Goal: Contribute content: Contribute content

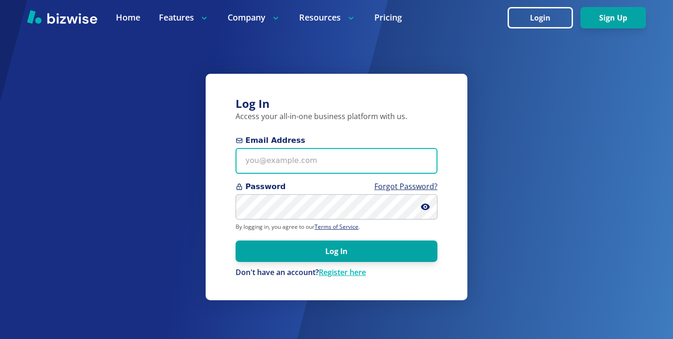
click at [343, 169] on input "Email Address" at bounding box center [337, 161] width 202 height 26
paste input "[EMAIL_ADDRESS][DOMAIN_NAME]"
type input "[EMAIL_ADDRESS][DOMAIN_NAME]"
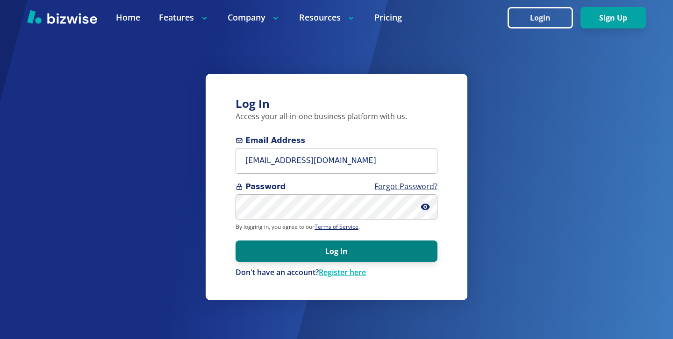
click at [292, 247] on button "Log In" at bounding box center [337, 252] width 202 height 22
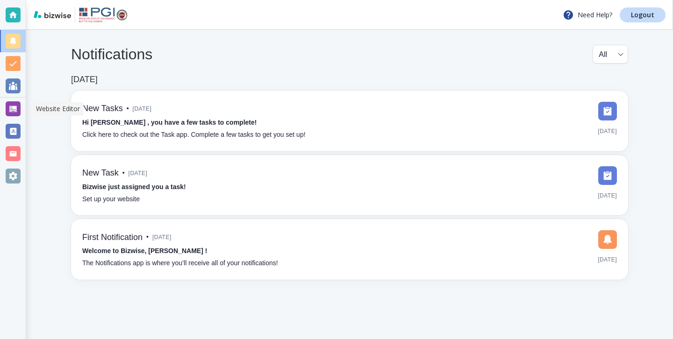
click at [17, 114] on div at bounding box center [13, 108] width 15 height 15
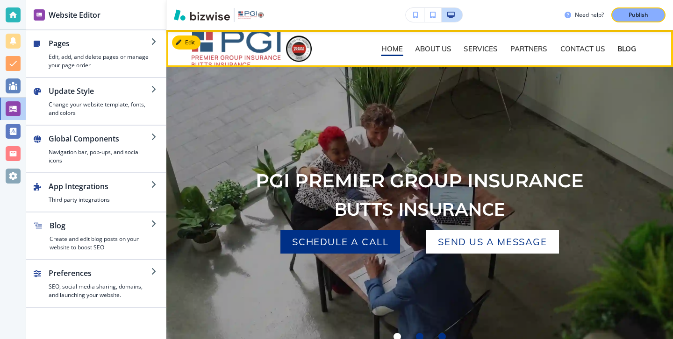
click at [629, 50] on p "BLOG" at bounding box center [627, 48] width 19 height 7
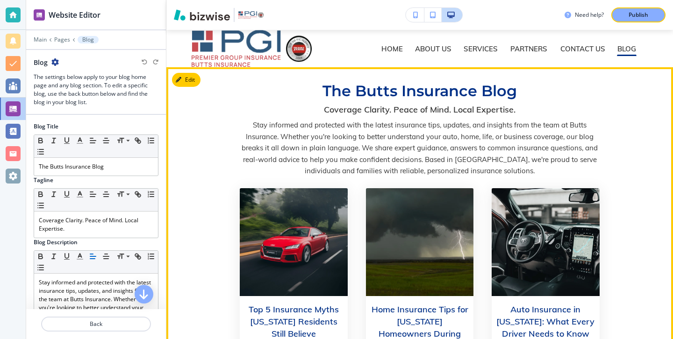
scroll to position [4, 0]
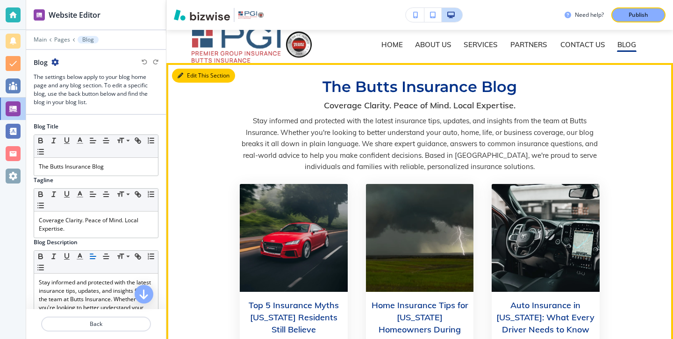
click at [188, 75] on button "Edit This Section" at bounding box center [203, 76] width 63 height 14
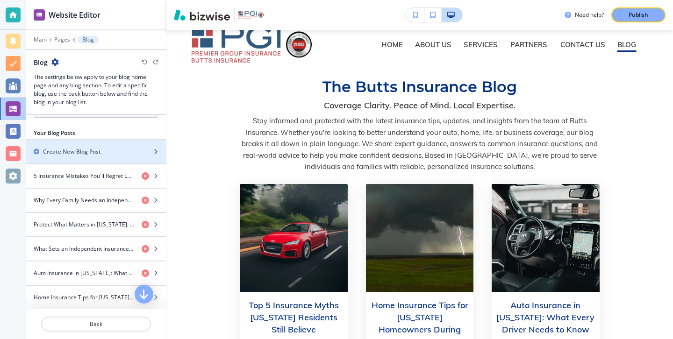
scroll to position [348, 0]
click at [130, 146] on div "Create New Blog Post" at bounding box center [85, 150] width 119 height 8
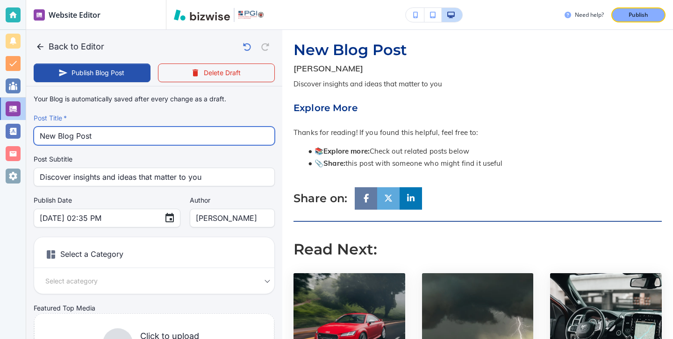
drag, startPoint x: 206, startPoint y: 135, endPoint x: 44, endPoint y: 130, distance: 161.8
click at [44, 130] on input "New Blog Post" at bounding box center [154, 136] width 229 height 18
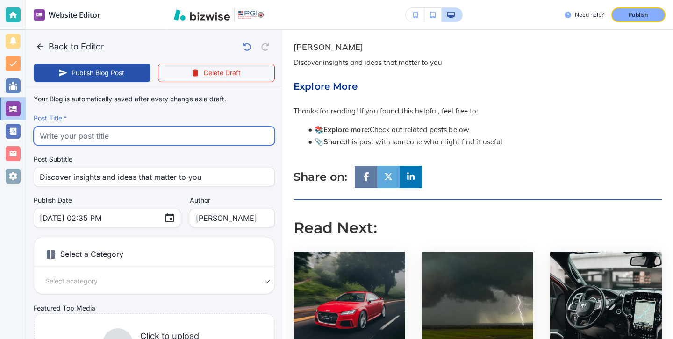
paste input "The Main Types of Life Insurance Explained"
type input "The Main Types of Life Insurance Explained"
type input "Aug 12, 2025 02:36 PM"
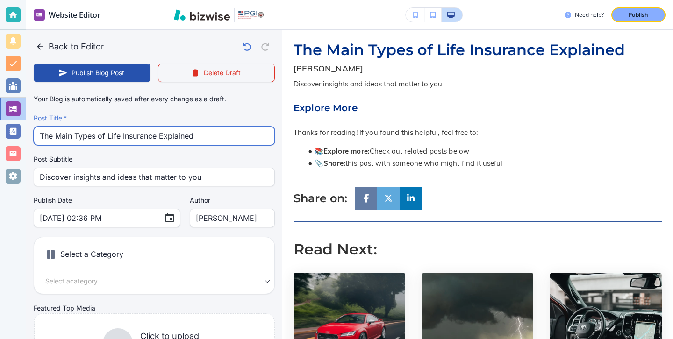
type input "The Main Types of Life Insurance Explained"
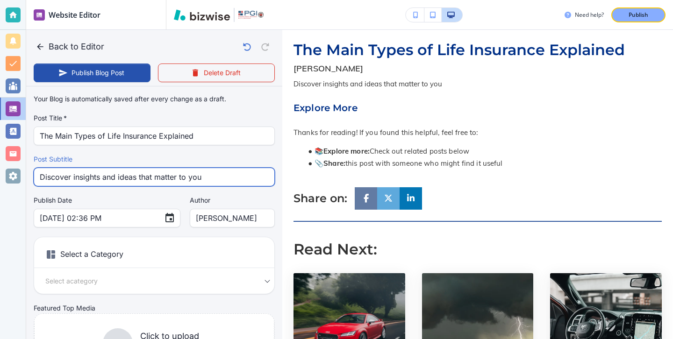
drag, startPoint x: 212, startPoint y: 180, endPoint x: 67, endPoint y: 161, distance: 146.6
click at [67, 161] on div "Post Subtitle Discover insights and ideas that matter to you Post Subtitle" at bounding box center [154, 171] width 241 height 32
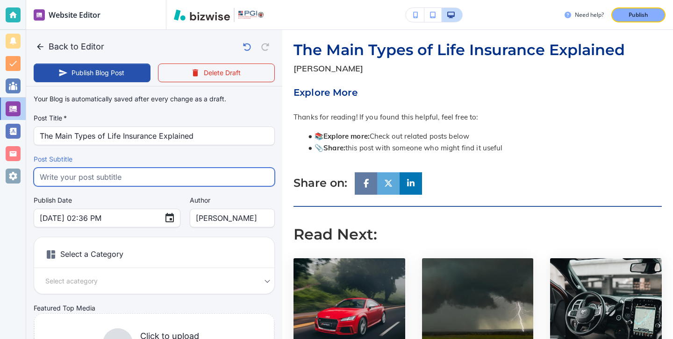
paste input "Find the right life insurance for your needs with Butts Insurance. Compare term…"
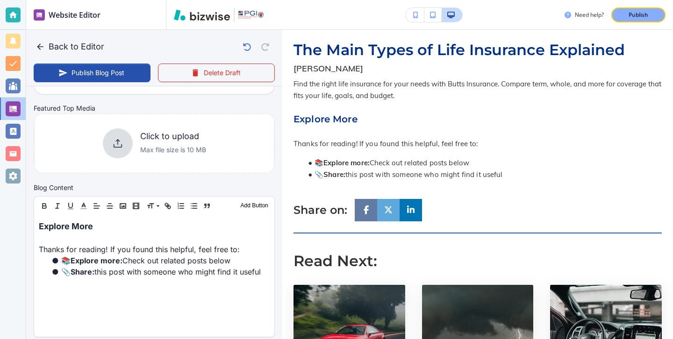
scroll to position [224, 0]
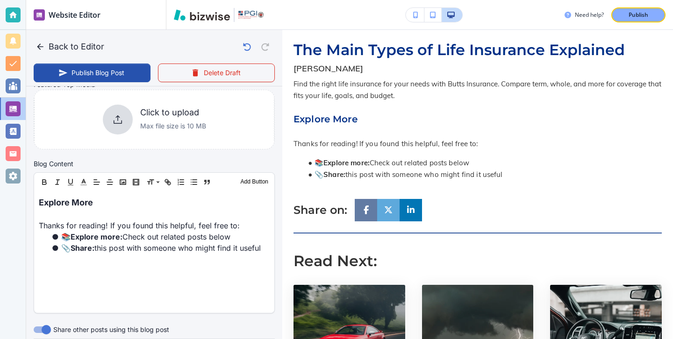
type input "Find the right life insurance for your needs with Butts Insurance. Compare term…"
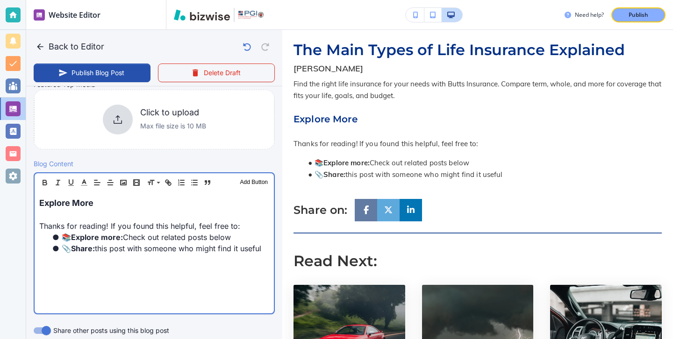
scroll to position [224, 0]
drag, startPoint x: 142, startPoint y: 211, endPoint x: 53, endPoint y: 188, distance: 91.9
click at [53, 188] on div "Header 1 Header 2 Header 3 Body Text Add Button Explore More Thanks for reading…" at bounding box center [154, 243] width 241 height 142
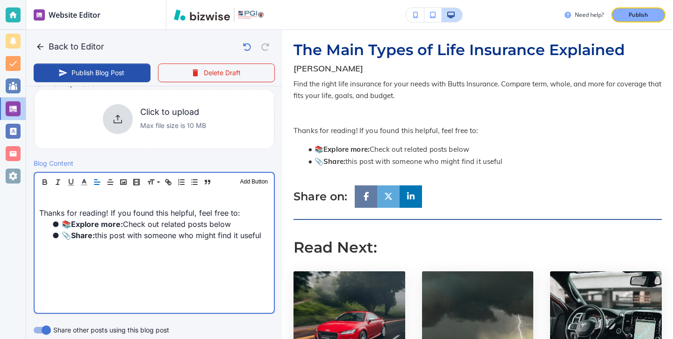
scroll to position [0, 0]
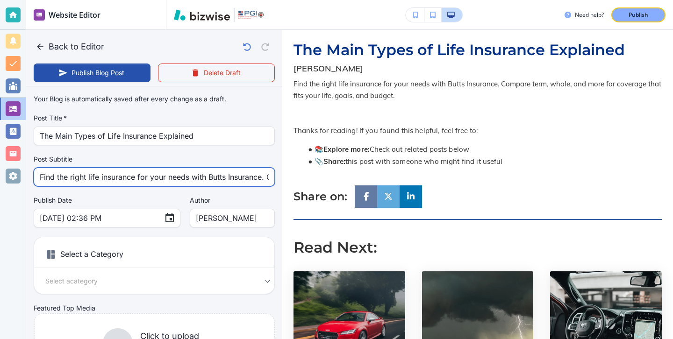
click at [224, 180] on input "Find the right life insurance for your needs with Butts Insurance. Compare term…" at bounding box center [154, 177] width 229 height 18
type input "Aug 12, 2025 02:37 PM"
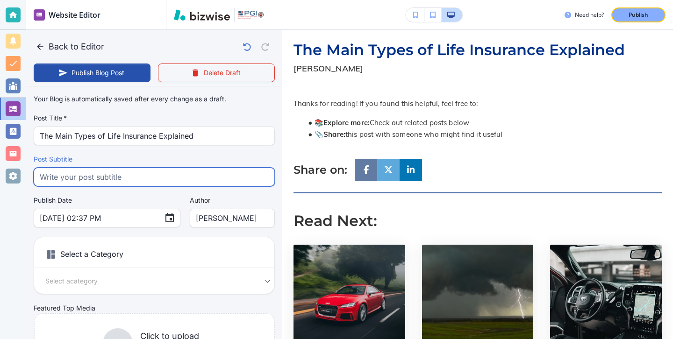
paste input "Discover the differences between term, whole, universal, and other life insuran…"
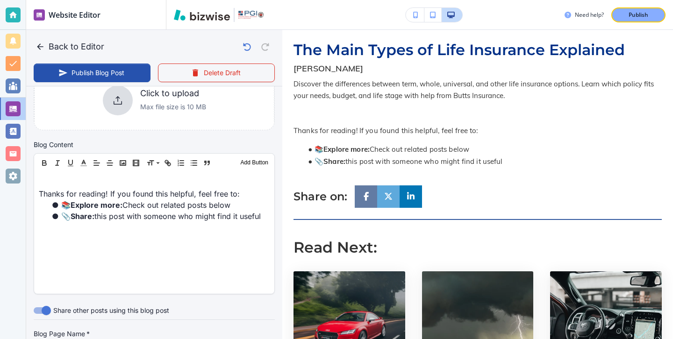
scroll to position [287, 0]
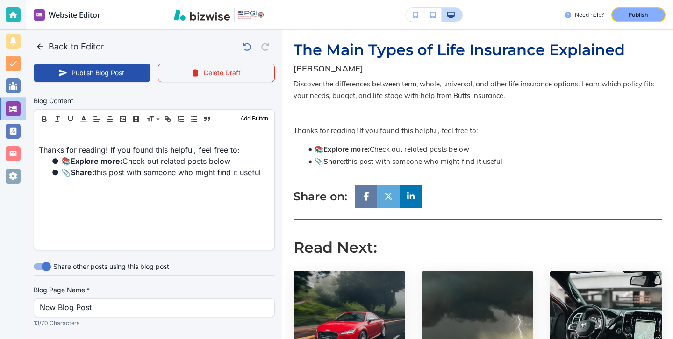
type input "Discover the differences between term, whole, universal, and other life insuran…"
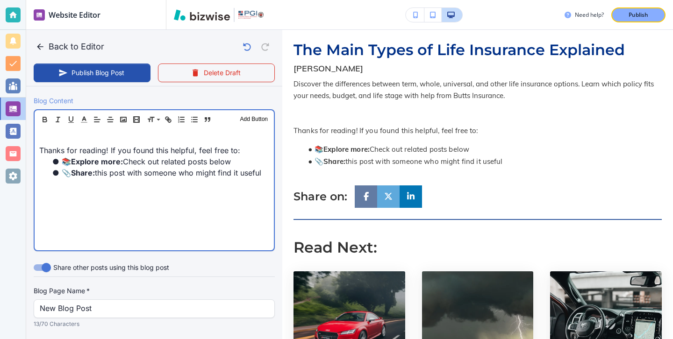
click at [118, 137] on p at bounding box center [154, 139] width 230 height 11
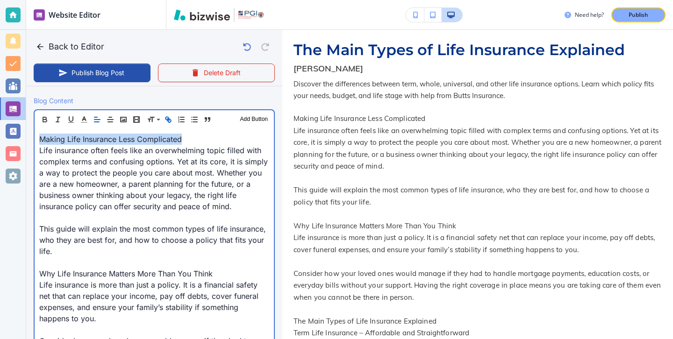
drag, startPoint x: 185, startPoint y: 143, endPoint x: 22, endPoint y: 137, distance: 162.8
click at [22, 137] on div "Website Editor Main Pages Blog Blog The settings below apply to your blog home …" at bounding box center [336, 169] width 673 height 339
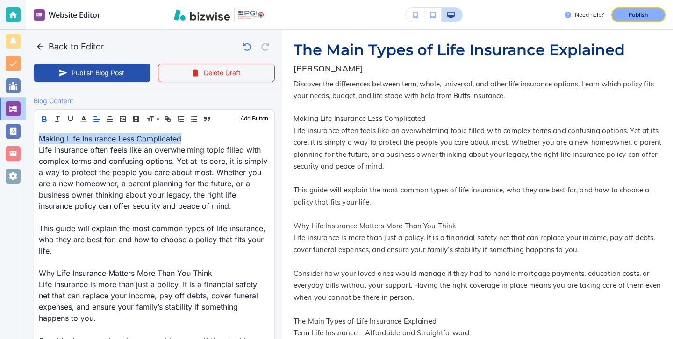
click at [46, 121] on icon "button" at bounding box center [44, 119] width 8 height 8
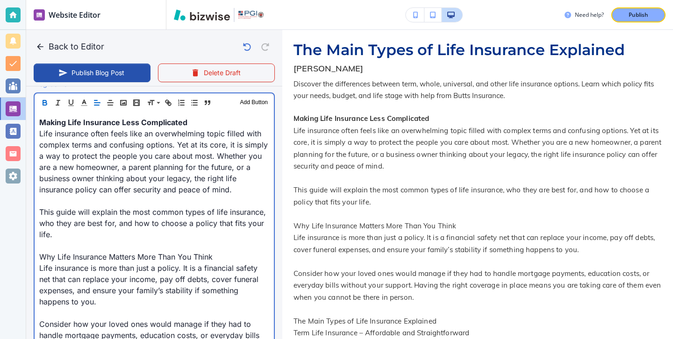
scroll to position [304, 0]
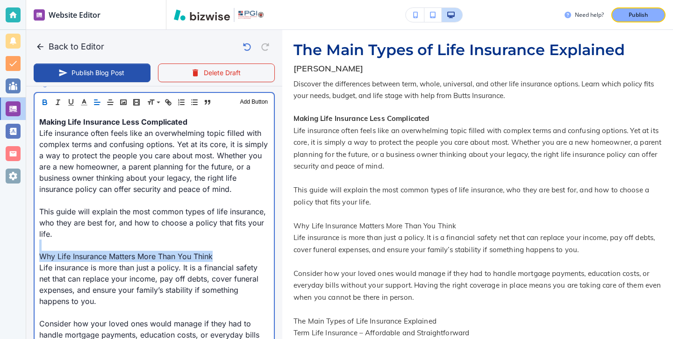
drag, startPoint x: 229, startPoint y: 259, endPoint x: 53, endPoint y: 249, distance: 176.1
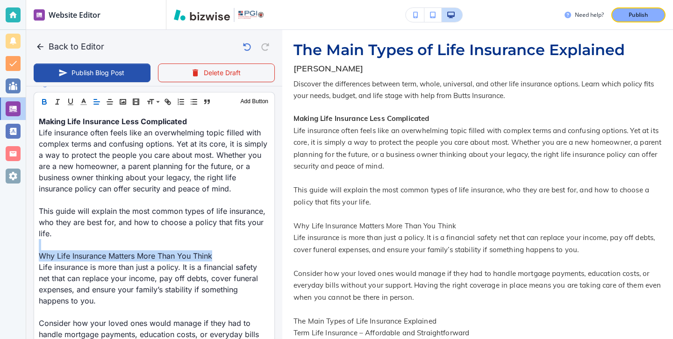
click at [46, 104] on icon "button" at bounding box center [45, 103] width 4 height 2
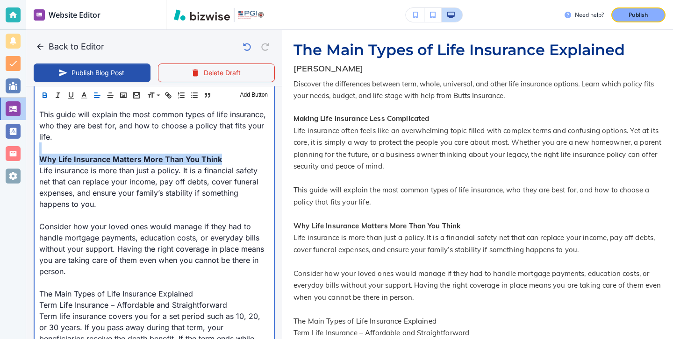
scroll to position [410, 0]
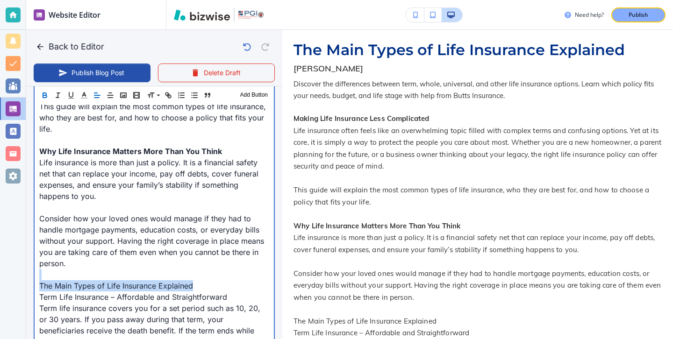
drag, startPoint x: 214, startPoint y: 284, endPoint x: 96, endPoint y: 272, distance: 118.9
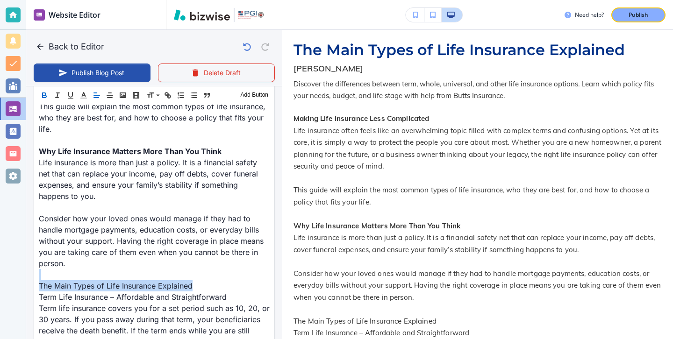
click at [45, 94] on icon "button" at bounding box center [44, 95] width 8 height 8
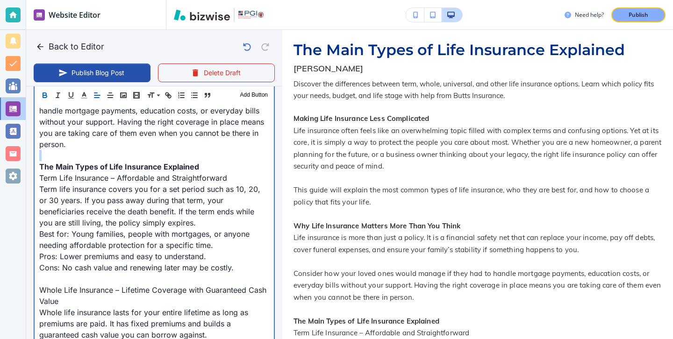
scroll to position [550, 0]
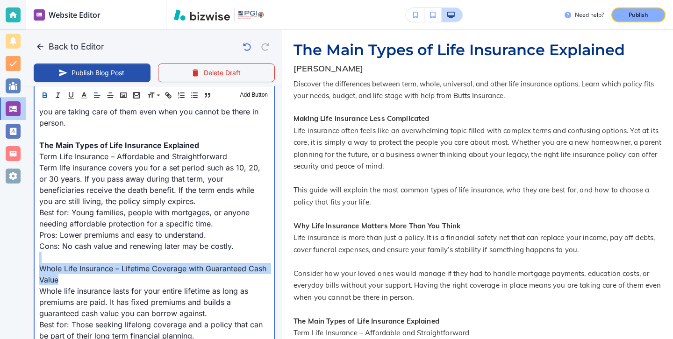
drag, startPoint x: 118, startPoint y: 279, endPoint x: 84, endPoint y: 259, distance: 39.6
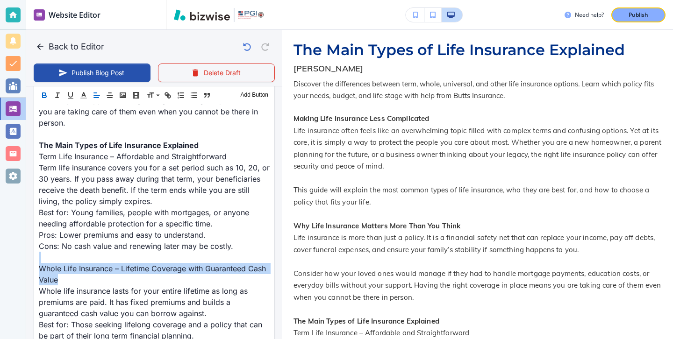
click at [43, 90] on button "button" at bounding box center [44, 95] width 13 height 11
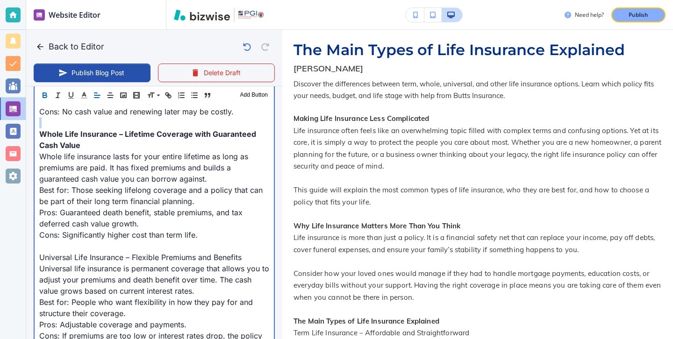
scroll to position [719, 0]
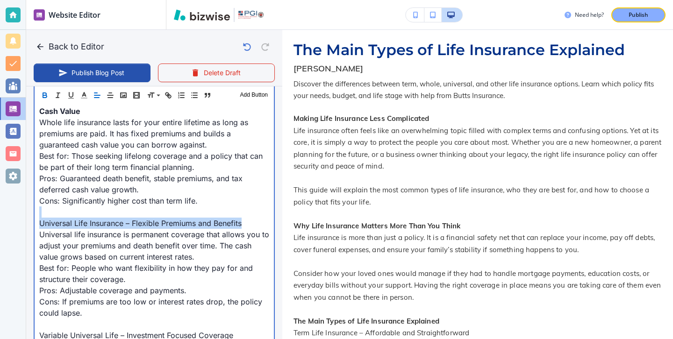
drag, startPoint x: 252, startPoint y: 225, endPoint x: 52, endPoint y: 211, distance: 200.1
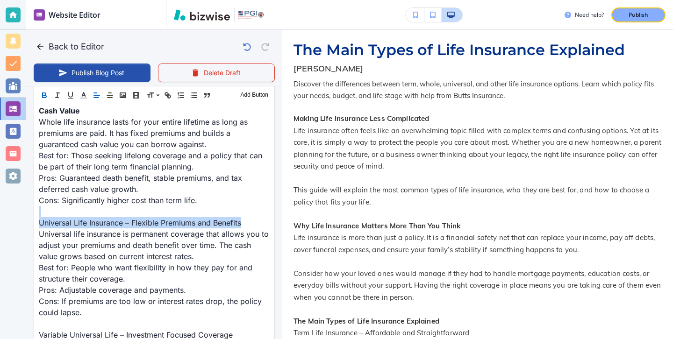
click at [49, 96] on button "button" at bounding box center [44, 95] width 13 height 11
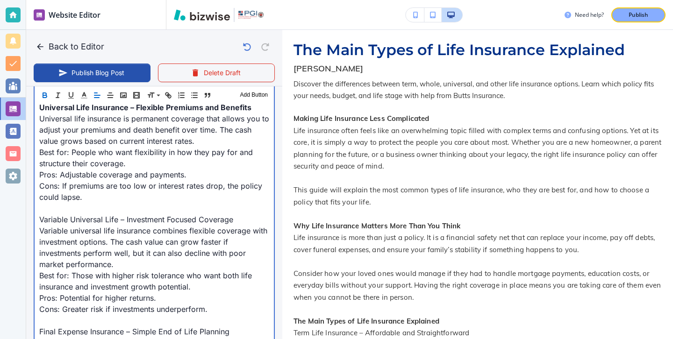
scroll to position [893, 0]
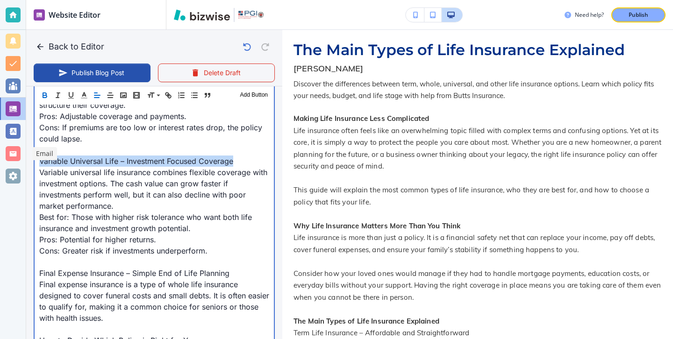
drag, startPoint x: 237, startPoint y: 158, endPoint x: 21, endPoint y: 157, distance: 216.0
click at [21, 157] on div "Website Editor Main Pages Blog Blog The settings below apply to your blog home …" at bounding box center [336, 169] width 673 height 339
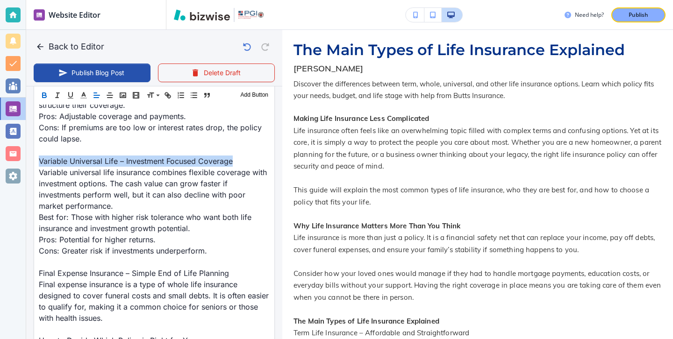
click at [44, 100] on button "button" at bounding box center [44, 95] width 13 height 11
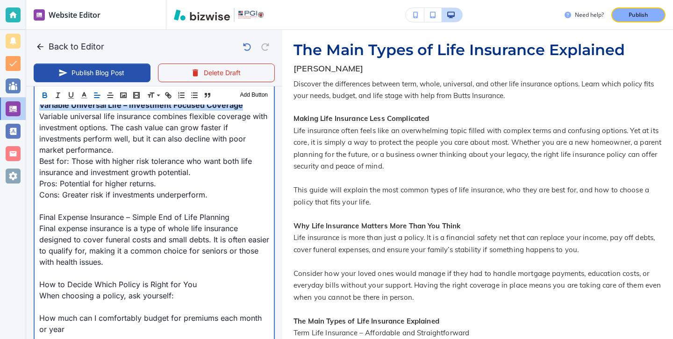
scroll to position [1000, 0]
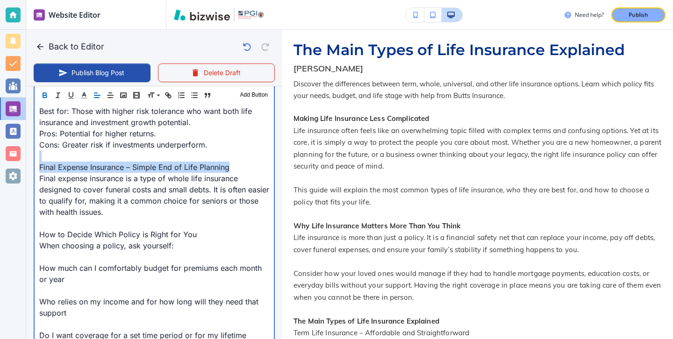
drag, startPoint x: 238, startPoint y: 173, endPoint x: 57, endPoint y: 158, distance: 181.0
click at [57, 158] on div "Making Life Insurance Less Complicated Life insurance often feels like an overw…" at bounding box center [154, 162] width 239 height 1490
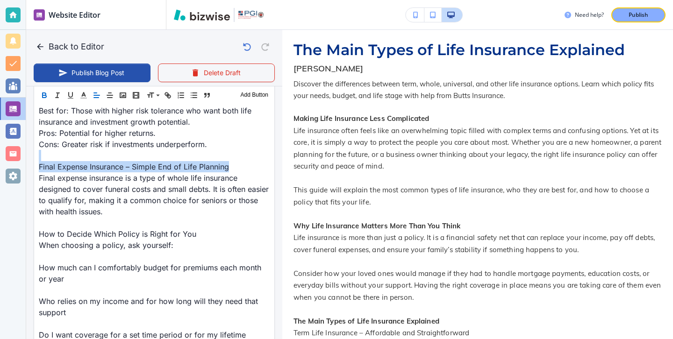
click at [46, 99] on icon "button" at bounding box center [44, 95] width 8 height 8
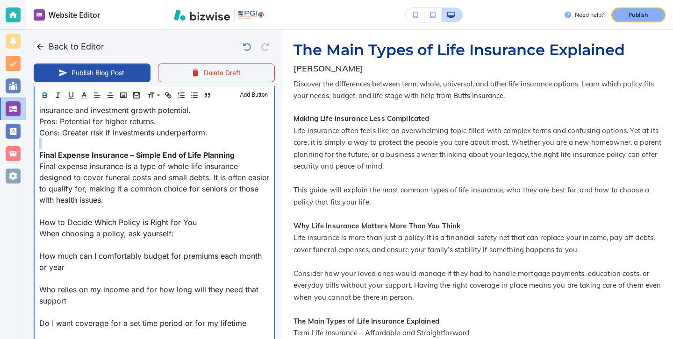
scroll to position [1034, 0]
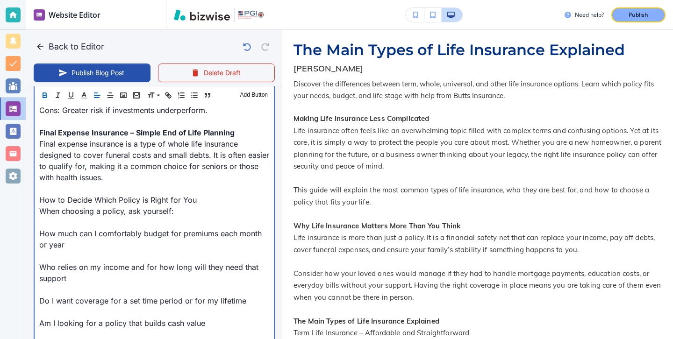
drag, startPoint x: 201, startPoint y: 206, endPoint x: 200, endPoint y: 201, distance: 4.9
click at [200, 202] on div "Making Life Insurance Less Complicated Life insurance often feels like an overw…" at bounding box center [154, 127] width 239 height 1490
click at [47, 252] on p at bounding box center [154, 256] width 230 height 11
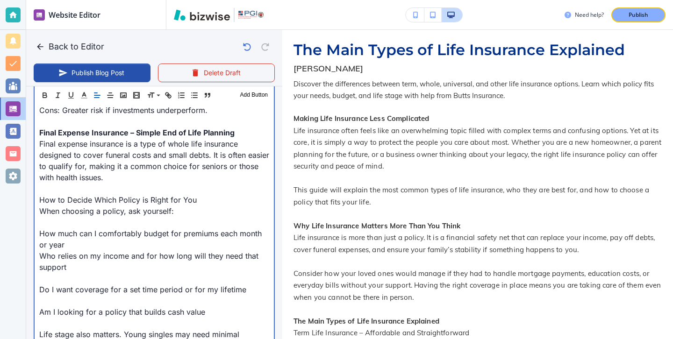
click at [44, 274] on p at bounding box center [154, 278] width 230 height 11
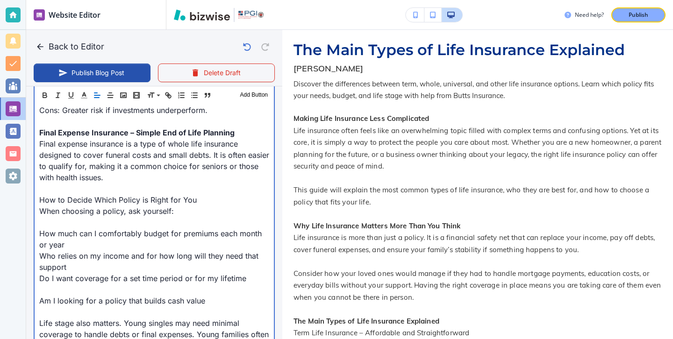
click at [50, 295] on p at bounding box center [154, 289] width 230 height 11
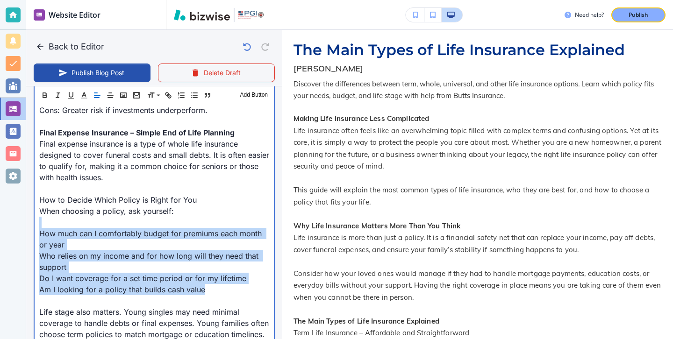
drag, startPoint x: 220, startPoint y: 289, endPoint x: 30, endPoint y: 225, distance: 199.9
click at [30, 225] on div "Blog Content Header 1 Header 2 Header 3 Body Text Add Button Making Life Insura…" at bounding box center [154, 98] width 256 height 1498
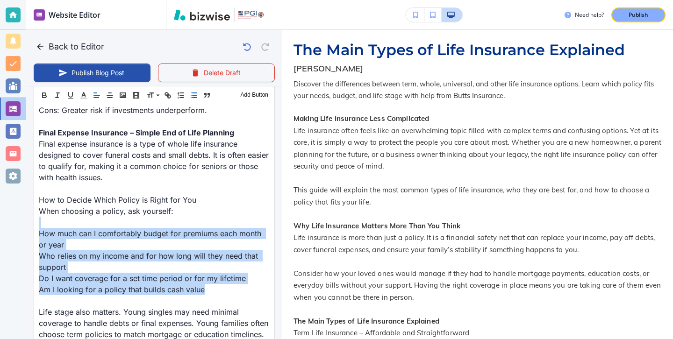
click at [197, 94] on icon "button" at bounding box center [194, 95] width 8 height 8
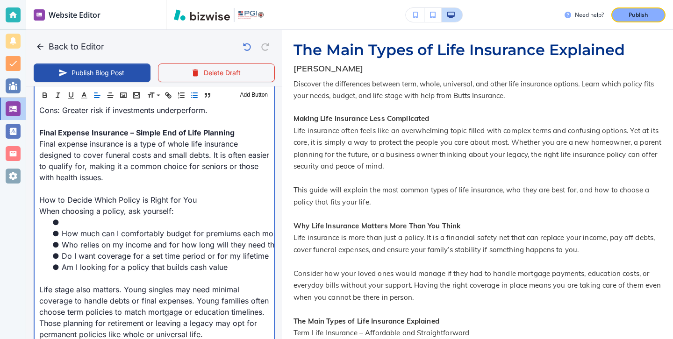
click at [104, 222] on li at bounding box center [159, 222] width 219 height 11
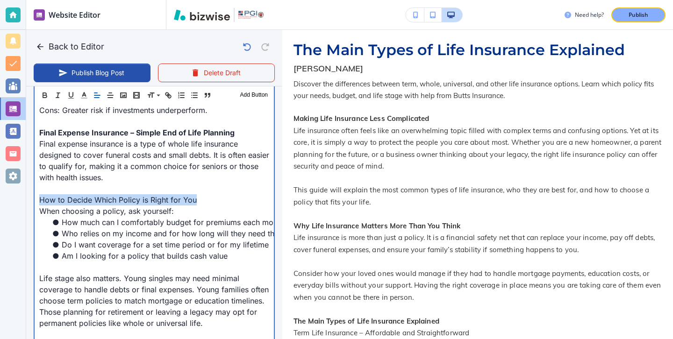
drag, startPoint x: 196, startPoint y: 203, endPoint x: 22, endPoint y: 201, distance: 174.9
click at [22, 201] on div "Website Editor Main Pages Blog Blog The settings below apply to your blog home …" at bounding box center [336, 169] width 673 height 339
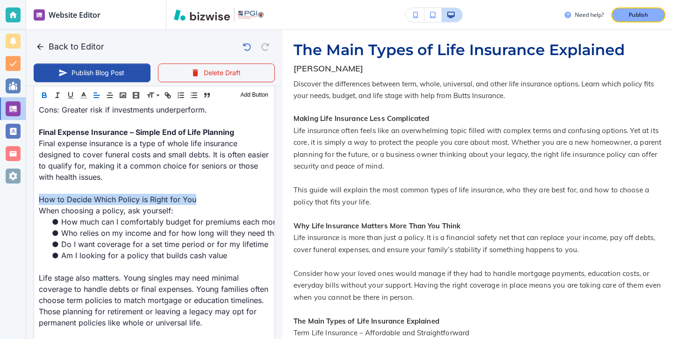
click at [43, 92] on icon "button" at bounding box center [44, 95] width 8 height 8
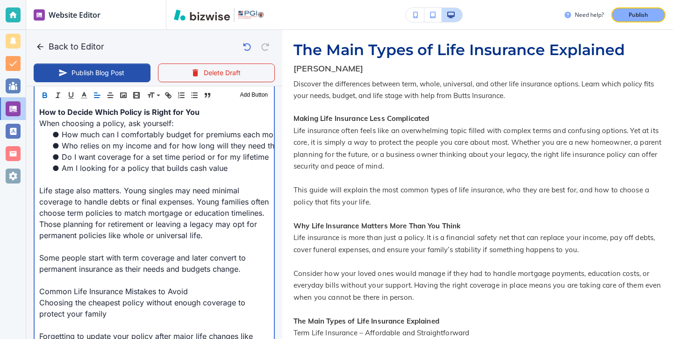
scroll to position [1136, 0]
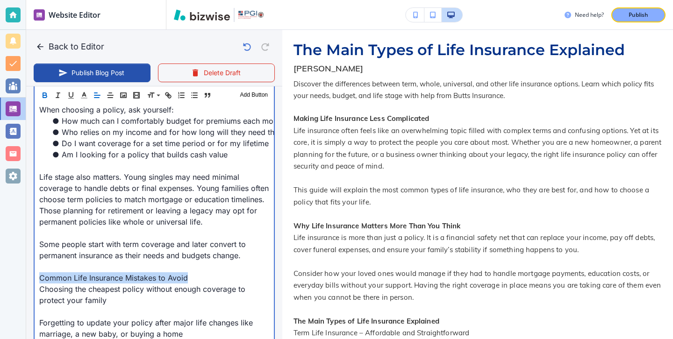
drag, startPoint x: 194, startPoint y: 279, endPoint x: 31, endPoint y: 278, distance: 163.2
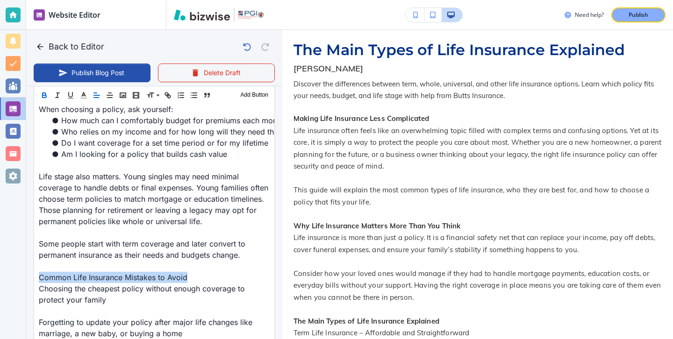
click at [43, 98] on icon "button" at bounding box center [45, 96] width 4 height 2
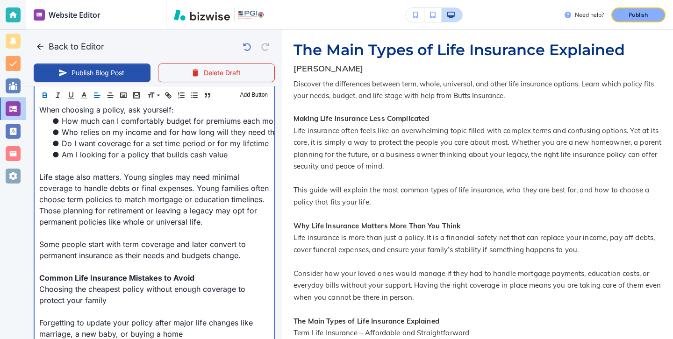
scroll to position [1175, 0]
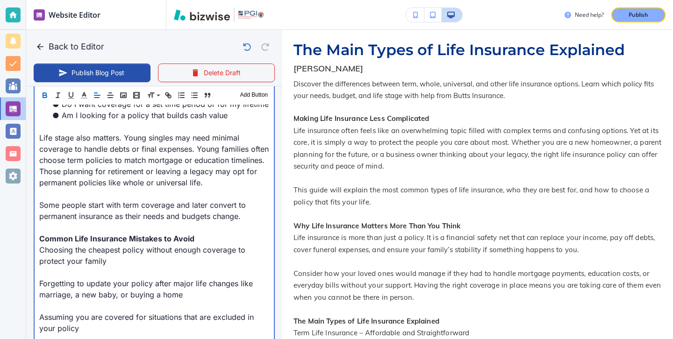
click at [91, 308] on p at bounding box center [154, 306] width 230 height 11
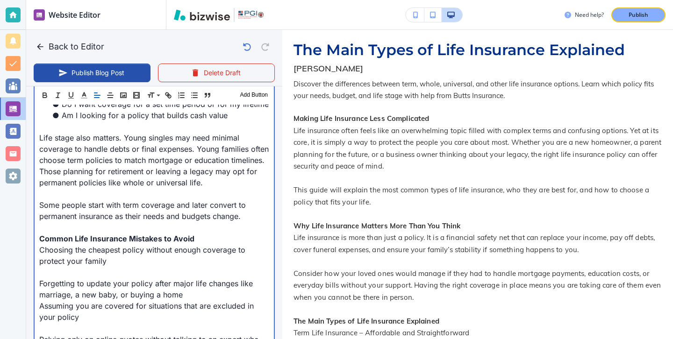
click at [85, 275] on p at bounding box center [154, 272] width 230 height 11
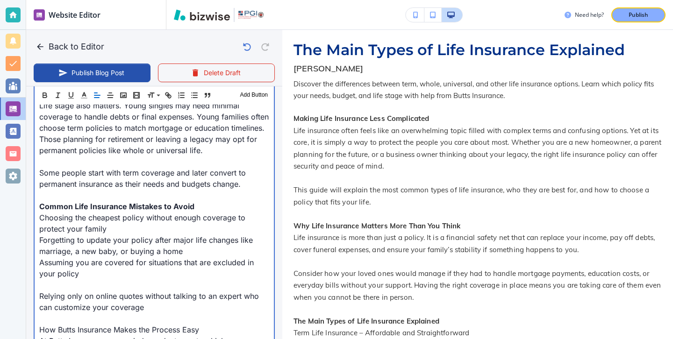
scroll to position [1223, 0]
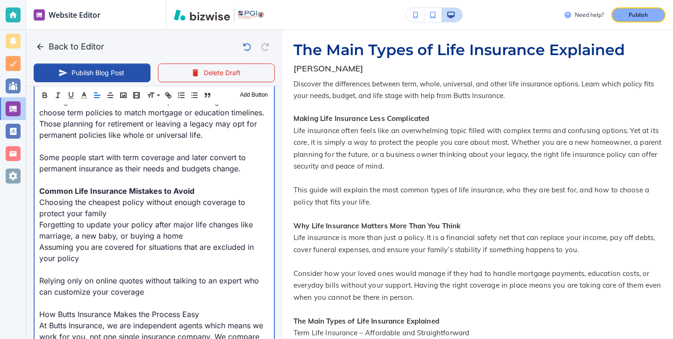
click at [68, 275] on p "Relying only on online quotes without talking to an expert who can customize yo…" at bounding box center [154, 286] width 230 height 22
click at [68, 269] on p at bounding box center [154, 269] width 230 height 11
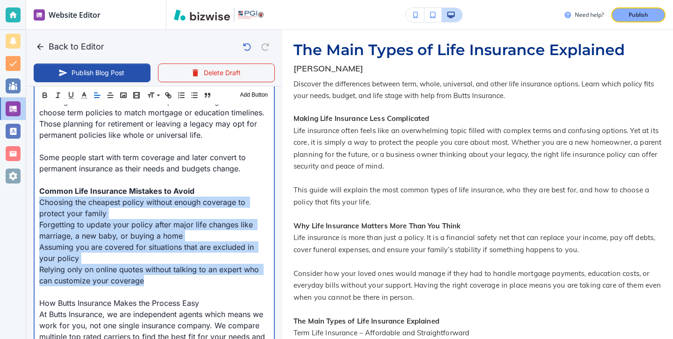
drag, startPoint x: 145, startPoint y: 284, endPoint x: 3, endPoint y: 203, distance: 163.5
click at [3, 203] on div "Website Editor Main Pages Blog Blog The settings below apply to your blog home …" at bounding box center [336, 169] width 673 height 339
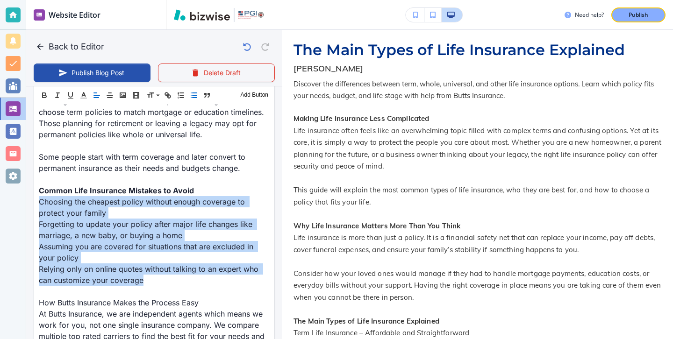
click at [194, 98] on line "button" at bounding box center [195, 98] width 4 height 0
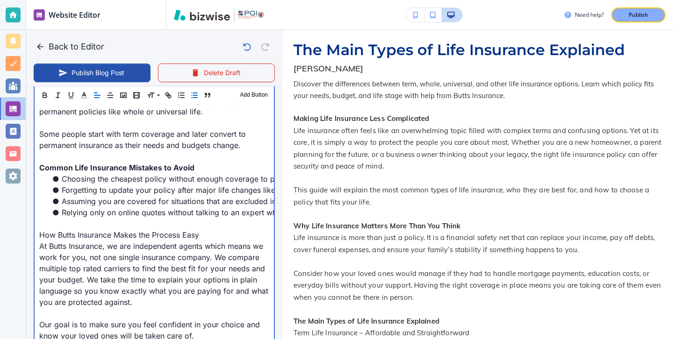
scroll to position [1256, 0]
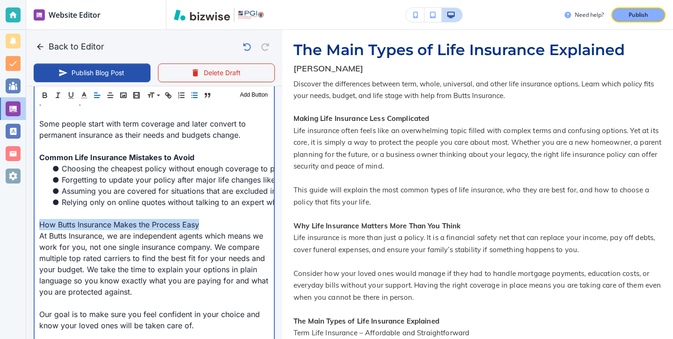
drag, startPoint x: 211, startPoint y: 227, endPoint x: 35, endPoint y: 224, distance: 176.3
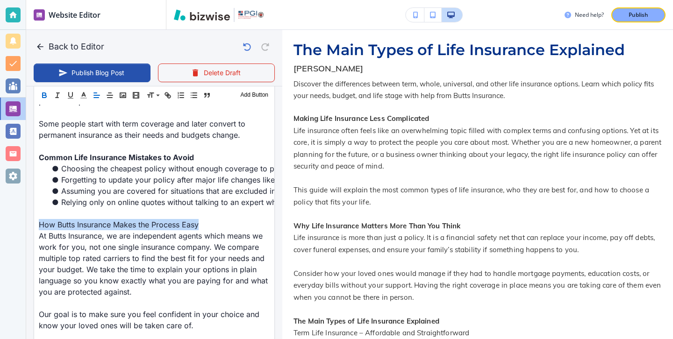
click at [47, 97] on icon "button" at bounding box center [44, 95] width 8 height 8
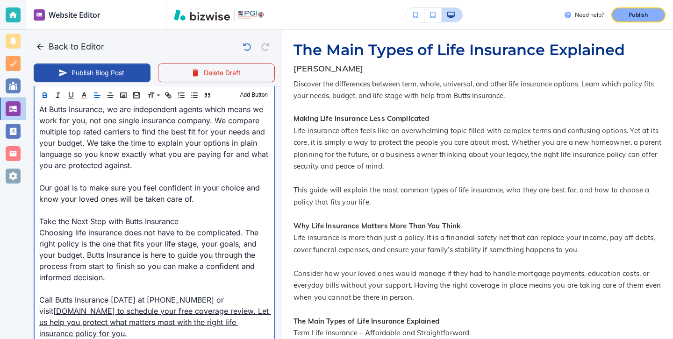
scroll to position [1390, 0]
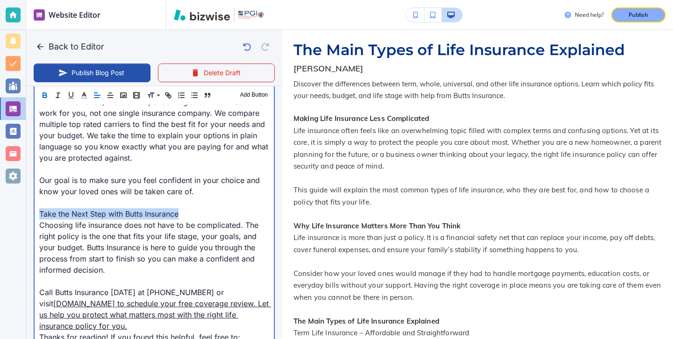
drag, startPoint x: 187, startPoint y: 216, endPoint x: 22, endPoint y: 211, distance: 165.1
click at [22, 211] on div "Website Editor Main Pages Blog Blog The settings below apply to your blog home …" at bounding box center [336, 169] width 673 height 339
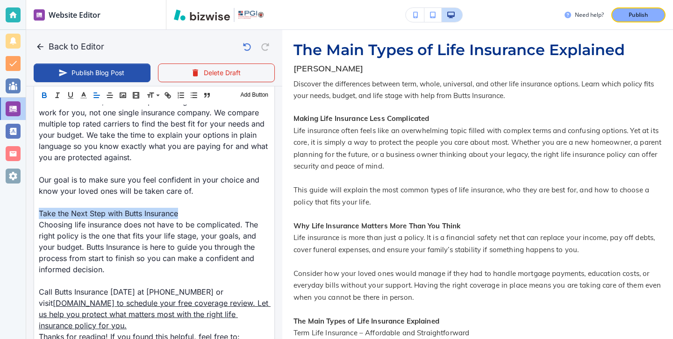
click at [44, 100] on button "button" at bounding box center [44, 95] width 13 height 11
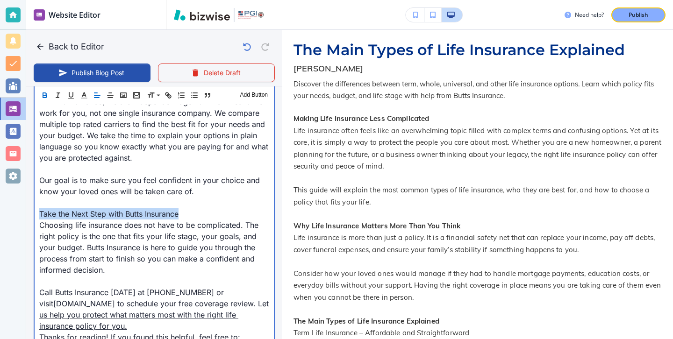
type input "Aug 12, 2025 02:39 PM"
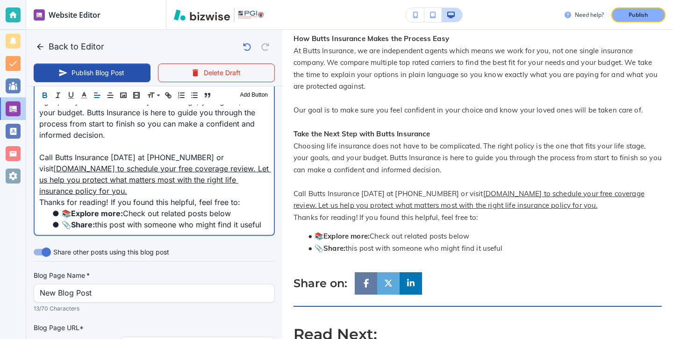
scroll to position [1523, 0]
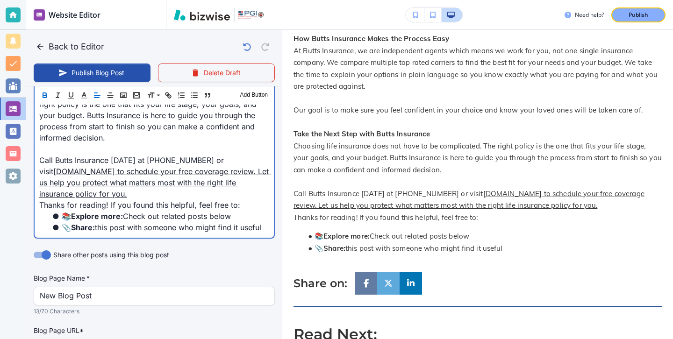
drag, startPoint x: 144, startPoint y: 199, endPoint x: 129, endPoint y: 173, distance: 30.2
click at [129, 173] on p "Call Butts Insurance today at 678 903 3936 or visit www.buttsinsurance.com to s…" at bounding box center [154, 177] width 230 height 45
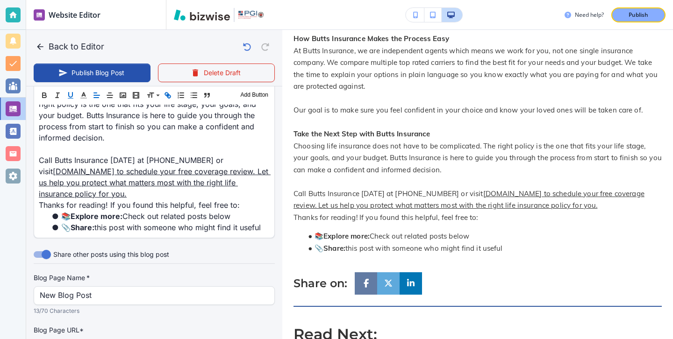
click at [70, 93] on icon "button" at bounding box center [70, 95] width 8 height 8
click at [70, 92] on icon "button" at bounding box center [70, 95] width 8 height 8
click at [70, 90] on button "button" at bounding box center [70, 95] width 13 height 11
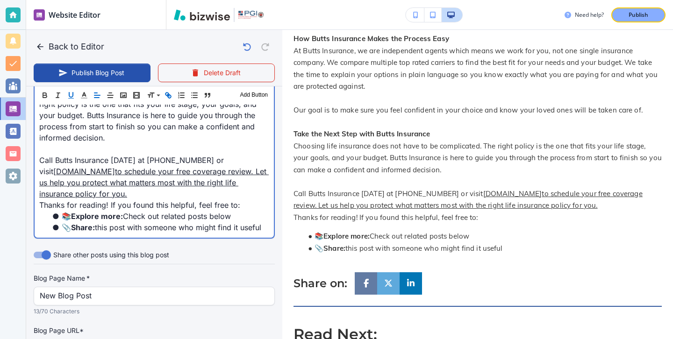
click at [106, 165] on p "Call Butts Insurance today at 678 903 3936 or visit www.buttsinsurance.com to s…" at bounding box center [154, 177] width 230 height 45
click at [130, 169] on u "to schedule your free coverage review. Let us help you protect what matters mos…" at bounding box center [154, 183] width 230 height 32
click at [136, 178] on p "Call Butts Insurance today at 678 903 3936 or visit www.buttsinsurance.com to s…" at bounding box center [154, 177] width 230 height 45
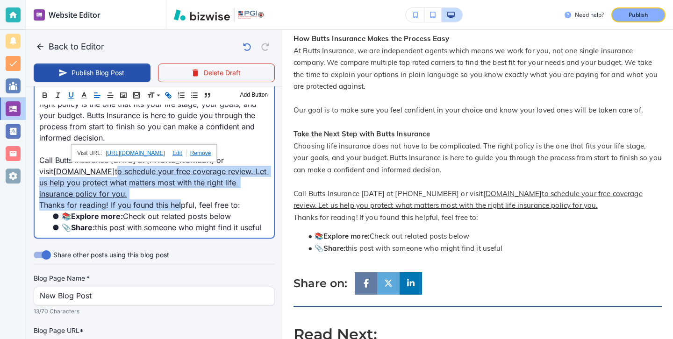
drag, startPoint x: 133, startPoint y: 172, endPoint x: 179, endPoint y: 199, distance: 52.8
click at [179, 199] on p "Call Butts Insurance today at 678 903 3936 or visit www.buttsinsurance.com to s…" at bounding box center [154, 177] width 230 height 45
drag, startPoint x: 169, startPoint y: 194, endPoint x: 128, endPoint y: 173, distance: 45.6
click at [127, 173] on p "Call Butts Insurance today at 678 903 3936 or visit www.buttsinsurance.com to s…" at bounding box center [154, 177] width 230 height 45
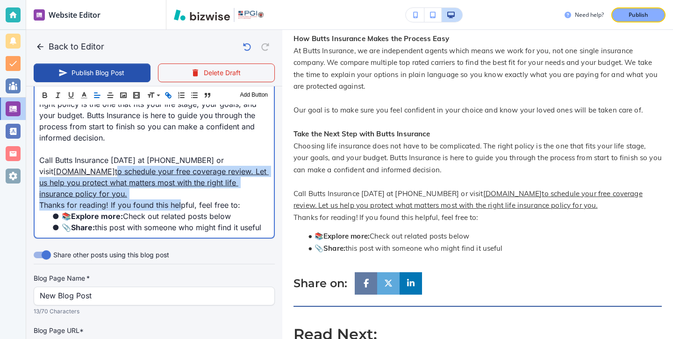
click at [128, 173] on link "www.buttsinsurance.com to schedule your free coverage review. Let us help you p…" at bounding box center [154, 183] width 230 height 32
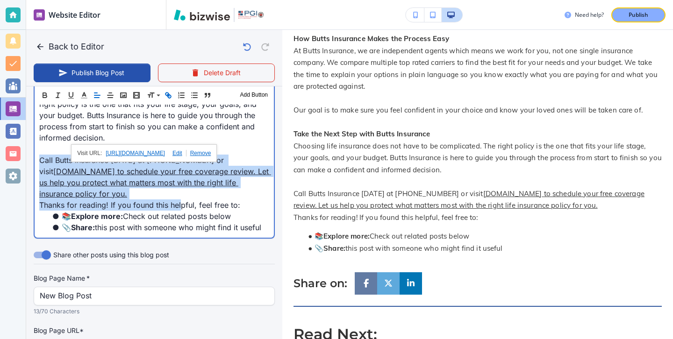
drag, startPoint x: 142, startPoint y: 198, endPoint x: 37, endPoint y: 163, distance: 110.9
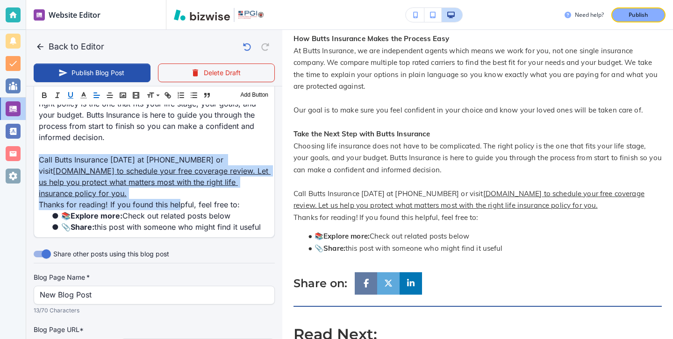
click at [72, 99] on icon "button" at bounding box center [70, 95] width 8 height 8
click at [72, 97] on icon "button" at bounding box center [70, 95] width 8 height 8
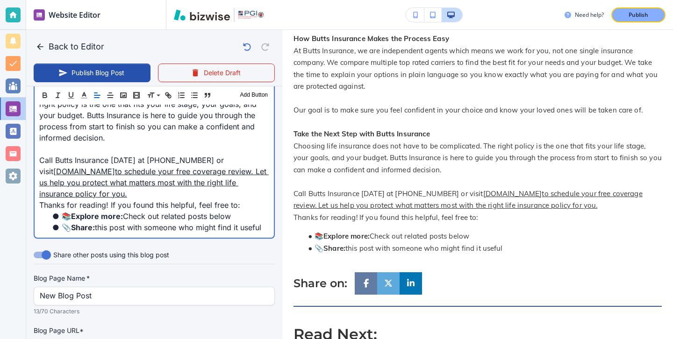
click at [124, 190] on link "to schedule your free coverage review. Let us help you protect what matters mos…" at bounding box center [154, 183] width 230 height 32
click at [140, 193] on p "Call Butts Insurance today at 678 903 3936 or visit www.buttsinsurance.com to s…" at bounding box center [154, 177] width 230 height 45
click at [130, 171] on link "to schedule your free coverage review. Let us help you protect what matters mos…" at bounding box center [154, 183] width 230 height 32
drag, startPoint x: 132, startPoint y: 173, endPoint x: 149, endPoint y: 190, distance: 23.8
click at [149, 190] on p "Call Butts Insurance today at 678 903 3936 or visit www.buttsinsurance.com to s…" at bounding box center [154, 177] width 230 height 45
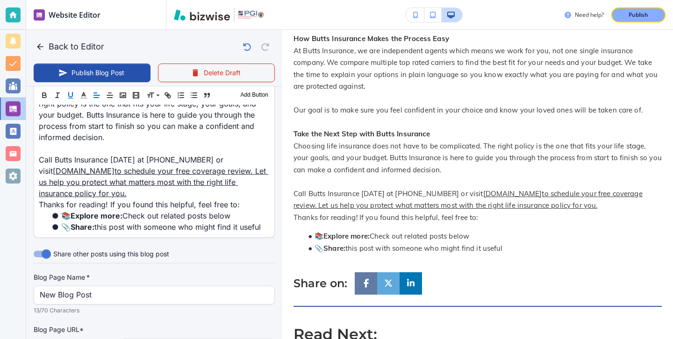
click at [72, 95] on icon "button" at bounding box center [71, 95] width 4 height 5
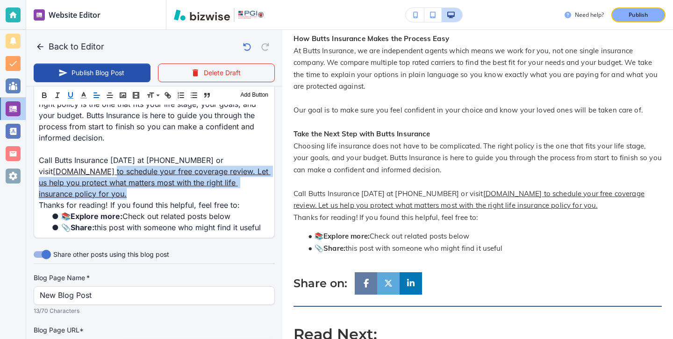
click at [72, 95] on icon "button" at bounding box center [71, 95] width 4 height 5
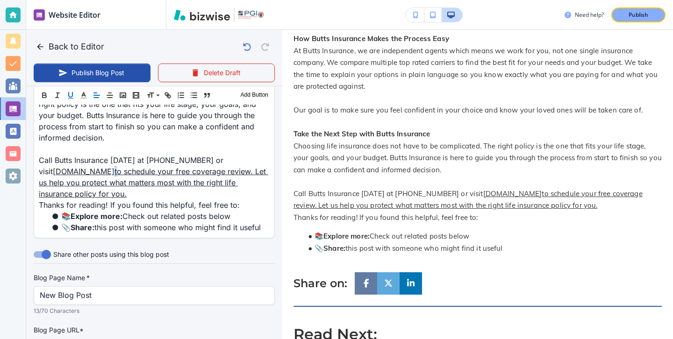
click at [72, 95] on icon "button" at bounding box center [71, 95] width 4 height 5
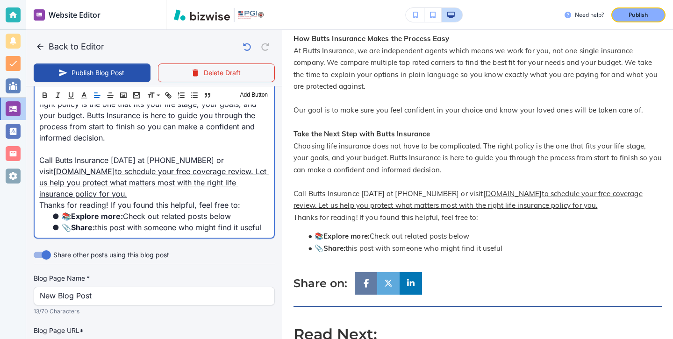
click at [109, 155] on p "Call Butts Insurance today at 678 903 3936 or visit www.buttsinsurance.com to s…" at bounding box center [154, 177] width 230 height 45
click at [137, 196] on p "Call Butts Insurance today at 678 903 3936 or visit www.buttsinsurance.com to s…" at bounding box center [154, 177] width 230 height 45
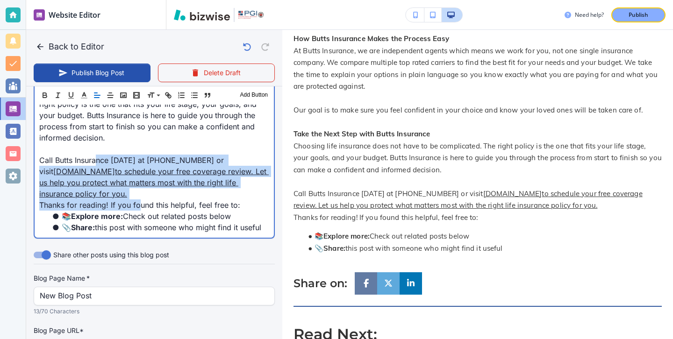
drag, startPoint x: 139, startPoint y: 200, endPoint x: 98, endPoint y: 165, distance: 54.4
click at [98, 165] on p "Call Butts Insurance today at 678 903 3936 or visit www.buttsinsurance.com to s…" at bounding box center [154, 177] width 230 height 45
drag, startPoint x: 143, startPoint y: 190, endPoint x: 22, endPoint y: 157, distance: 124.7
click at [22, 157] on div "Website Editor Main Pages Blog Blog The settings below apply to your blog home …" at bounding box center [336, 169] width 673 height 339
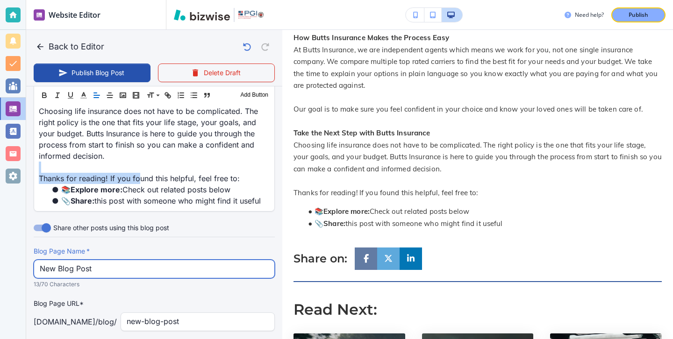
scroll to position [1504, 0]
drag, startPoint x: 160, startPoint y: 271, endPoint x: 40, endPoint y: 265, distance: 119.8
click at [40, 264] on input "New Blog Post" at bounding box center [154, 270] width 229 height 18
paste input "Life Insurance Made Simple: Which Policy is Right for You?"
type input "Aug 12, 2025 02:40 PM"
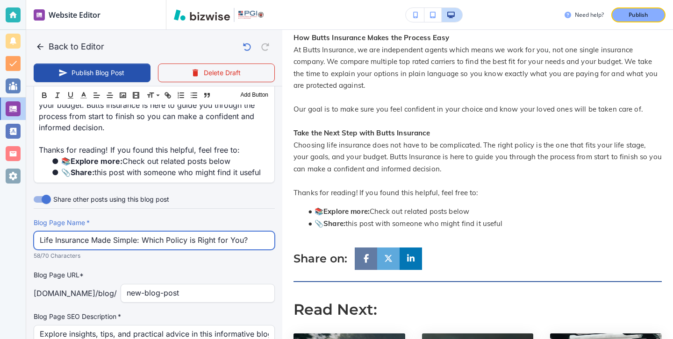
scroll to position [1595, 0]
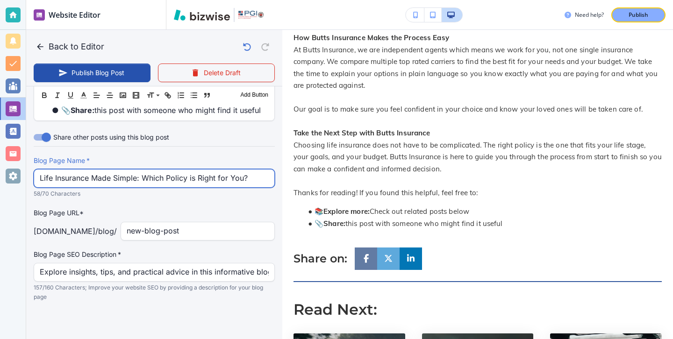
type input "Life Insurance Made Simple: Which Policy is Right for You?"
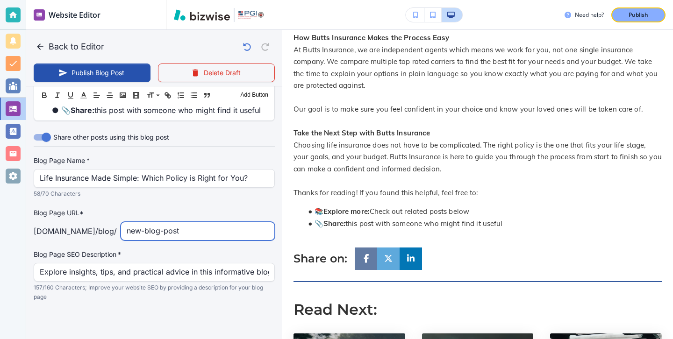
drag, startPoint x: 216, startPoint y: 238, endPoint x: 44, endPoint y: 215, distance: 173.5
click at [44, 215] on div "Blog Page URL* buttsinsurance.com /blog / new-blog-post ​" at bounding box center [154, 224] width 241 height 33
type input "life-insurance-made-simple-which-policy-is-right-for-you"
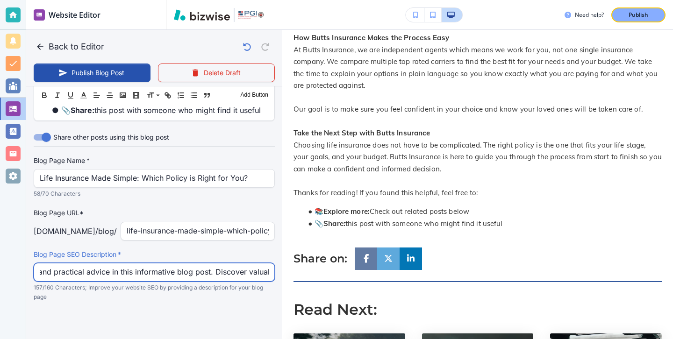
scroll to position [0, 318]
drag, startPoint x: 41, startPoint y: 272, endPoint x: 283, endPoint y: 248, distance: 243.3
click at [673, 278] on div "Back to Editor Publish Blog Post Delete Draft Your Blog is automatically saved …" at bounding box center [673, 169] width 0 height 339
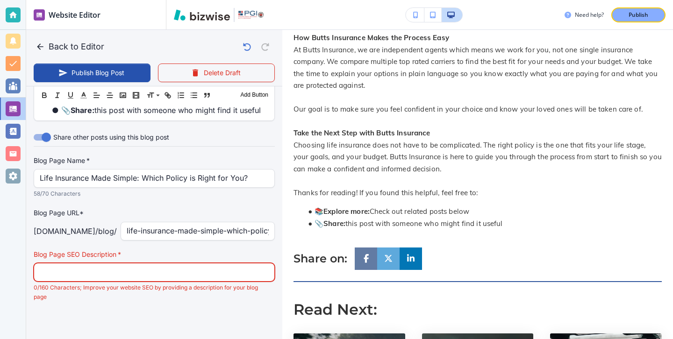
paste input "Discover the differences between term, whole, universal, and other life insuran…"
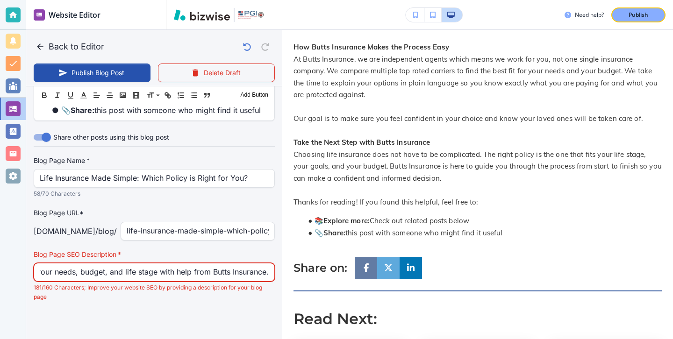
scroll to position [929, 0]
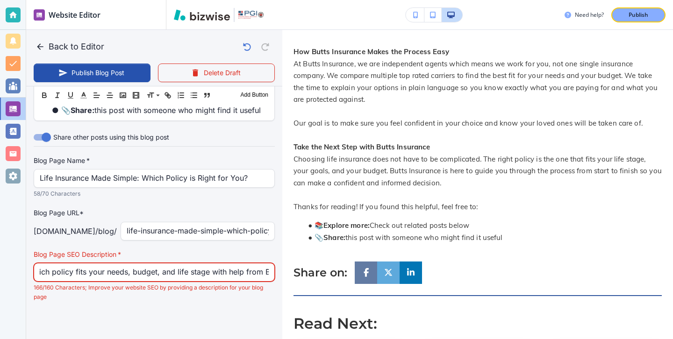
type input "Discover the differences between term, whole, universal, and other life insuran…"
type input "Aug 12, 2025 02:41 PM"
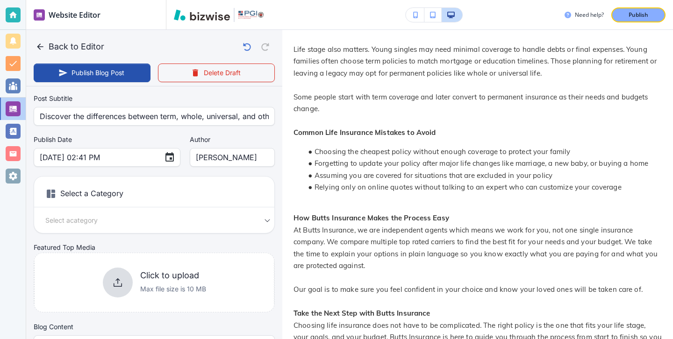
scroll to position [68, 0]
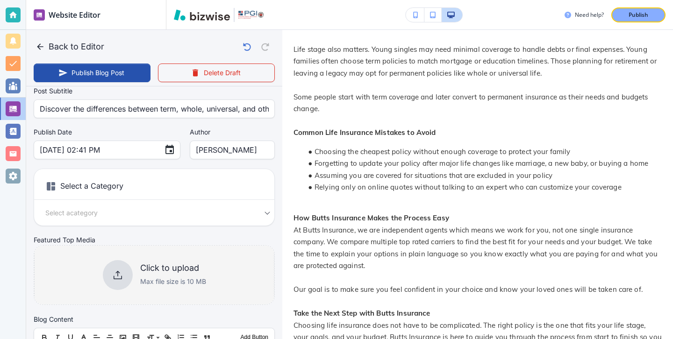
type input "Discover the differences between term, whole, universal, and other life insuran…"
click at [163, 265] on h6 "Click to upload" at bounding box center [173, 268] width 66 height 10
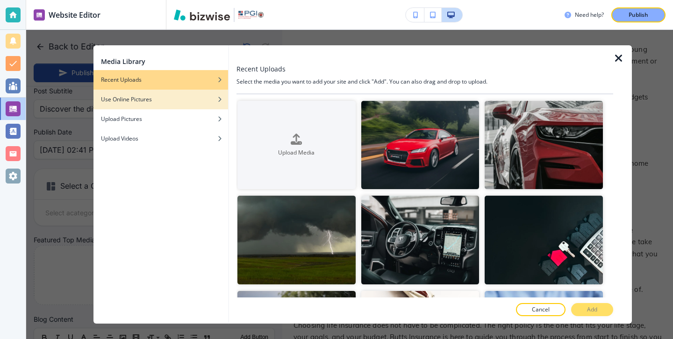
click at [179, 100] on div "Use Online Pictures" at bounding box center [161, 99] width 135 height 8
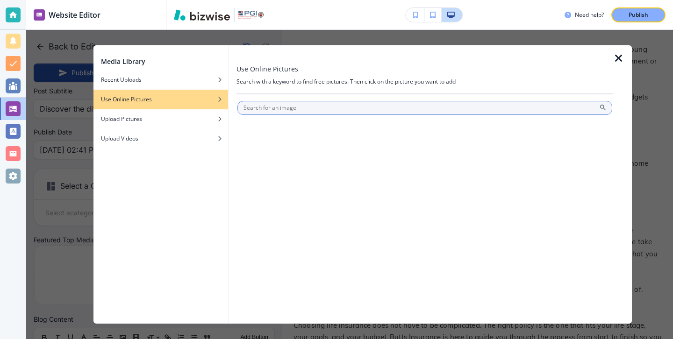
click at [299, 109] on input "text" at bounding box center [425, 108] width 375 height 14
type input "life insurance"
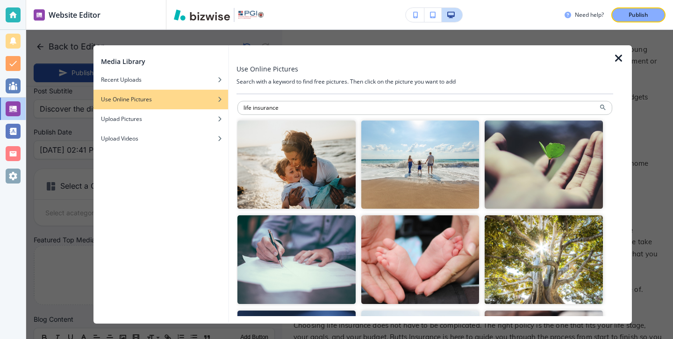
click at [393, 157] on img "button" at bounding box center [420, 165] width 118 height 88
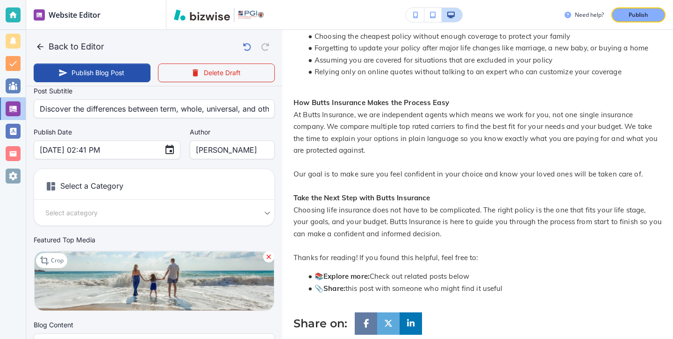
scroll to position [1276, 0]
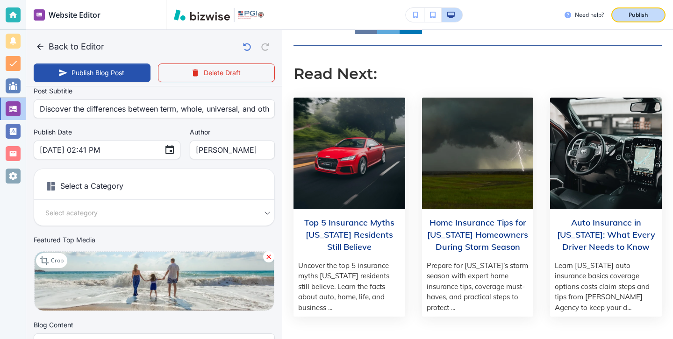
click at [624, 16] on div "Publish" at bounding box center [639, 15] width 30 height 8
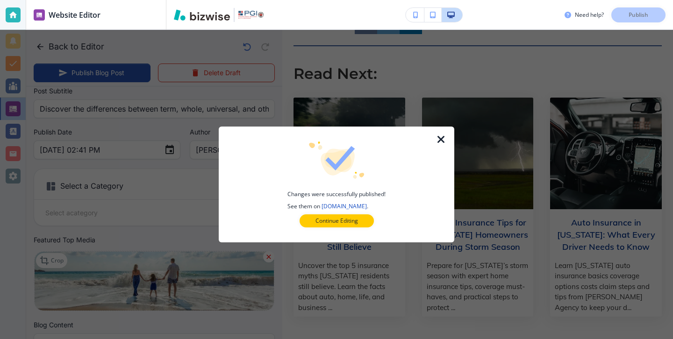
click at [447, 143] on div at bounding box center [446, 185] width 15 height 116
click at [444, 142] on icon "button" at bounding box center [441, 139] width 11 height 11
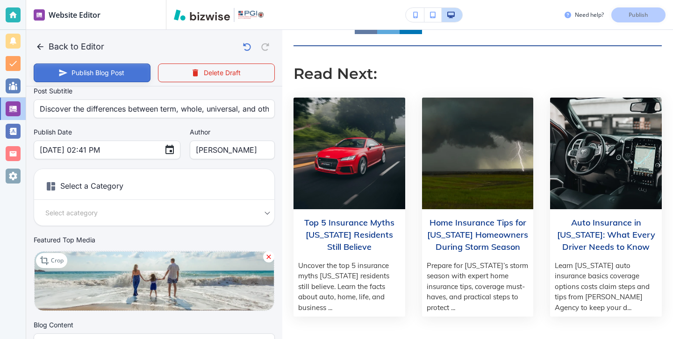
click at [130, 74] on button "Publish Blog Post" at bounding box center [92, 73] width 117 height 19
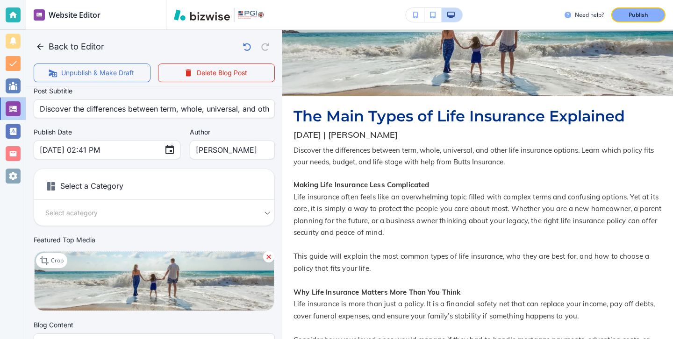
scroll to position [0, 0]
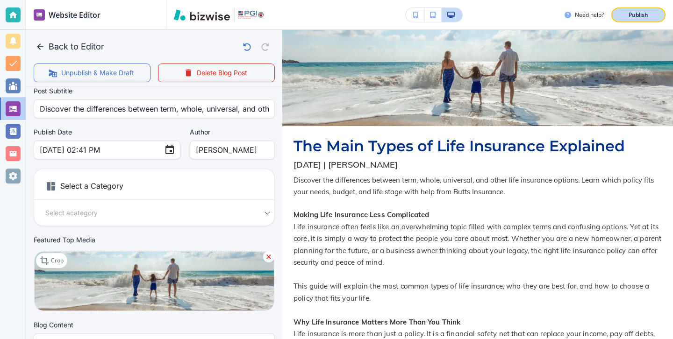
click at [646, 14] on p "Publish" at bounding box center [639, 15] width 20 height 8
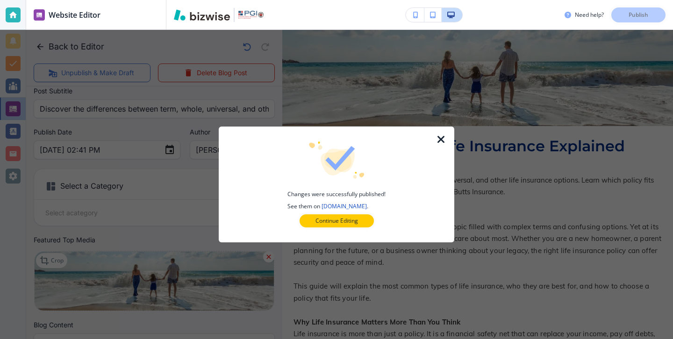
click at [359, 218] on button "Continue Editing" at bounding box center [337, 221] width 74 height 13
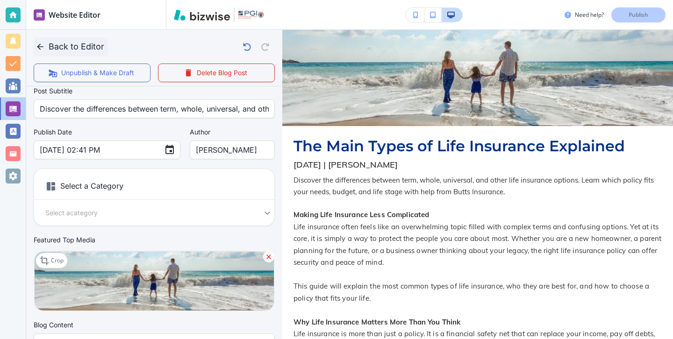
click at [41, 49] on icon "button" at bounding box center [40, 46] width 9 height 9
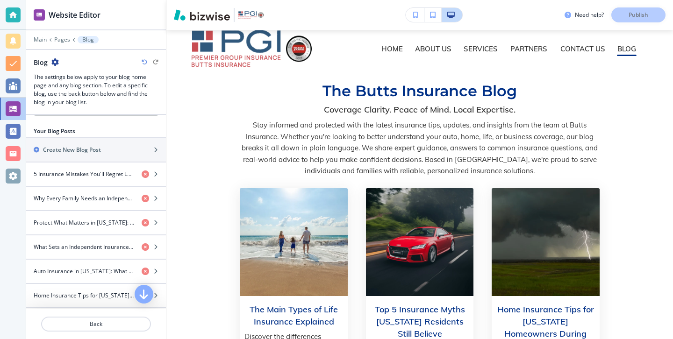
click at [15, 14] on div at bounding box center [13, 14] width 15 height 15
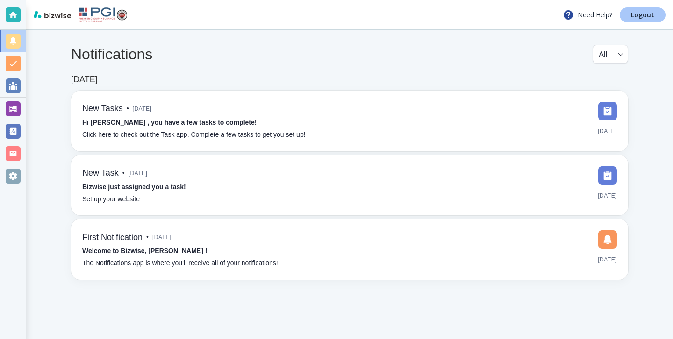
click at [661, 8] on link "Logout" at bounding box center [643, 14] width 46 height 15
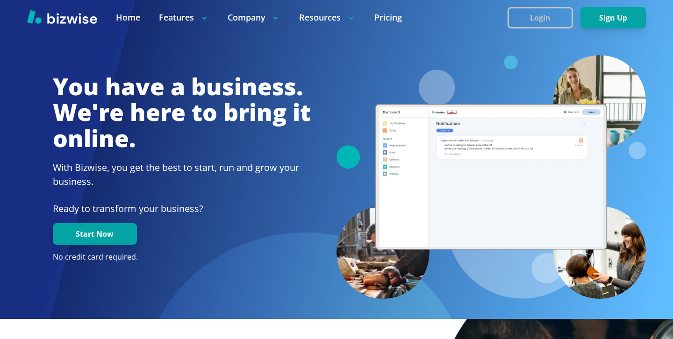
click at [545, 27] on button "Login" at bounding box center [540, 18] width 65 height 22
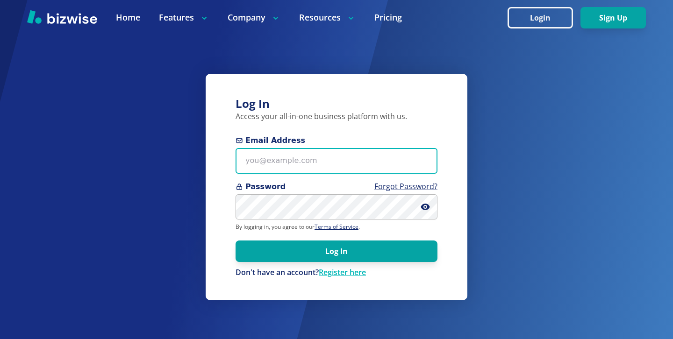
click at [384, 158] on input "Email Address" at bounding box center [337, 161] width 202 height 26
paste input "joseph@restoreteamnc.com"
type input "joseph@restoreteamnc.com"
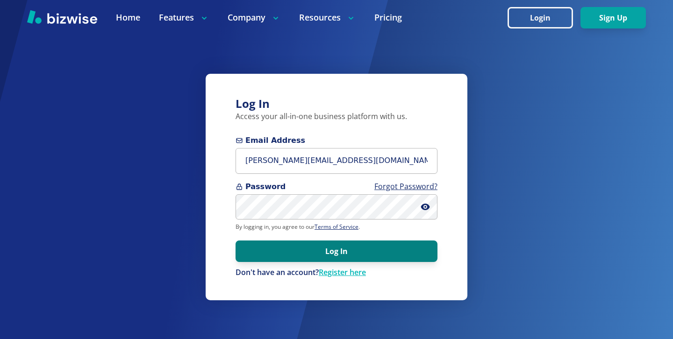
click at [325, 249] on button "Log In" at bounding box center [337, 252] width 202 height 22
